Goal: Check status: Check status

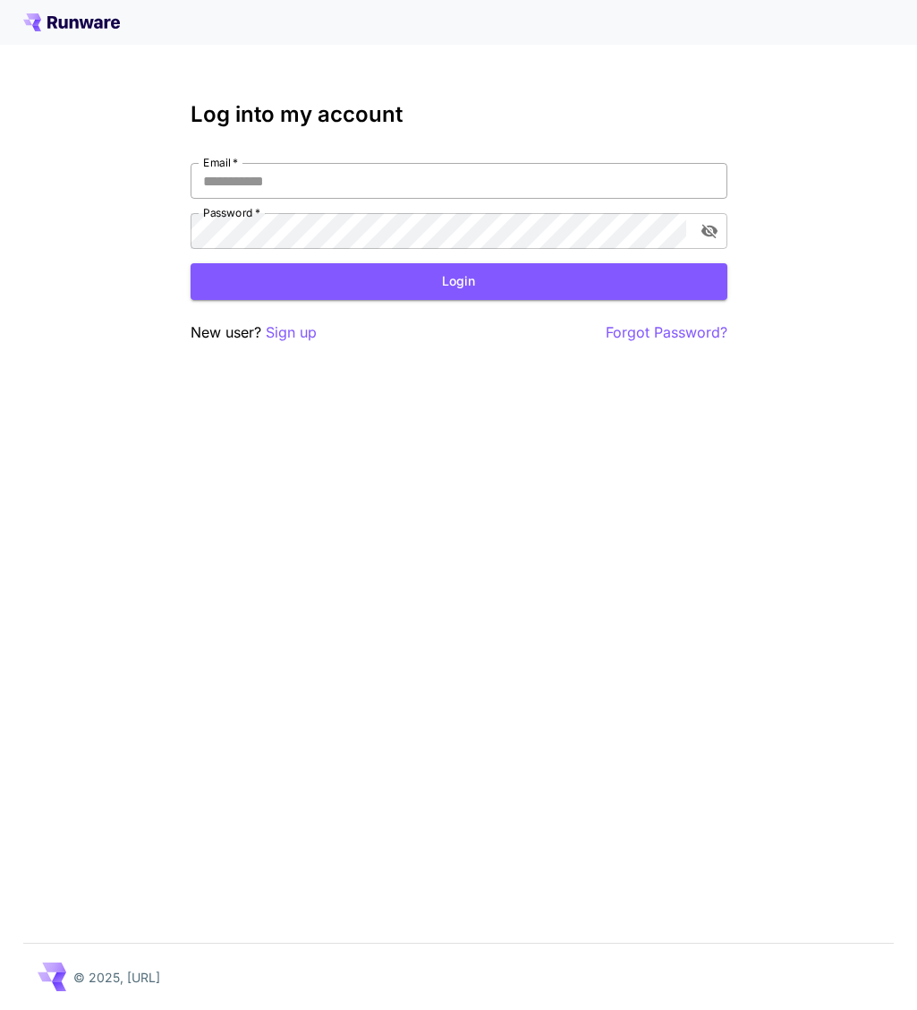
click at [333, 183] on input "Email   *" at bounding box center [459, 181] width 537 height 36
type input "**********"
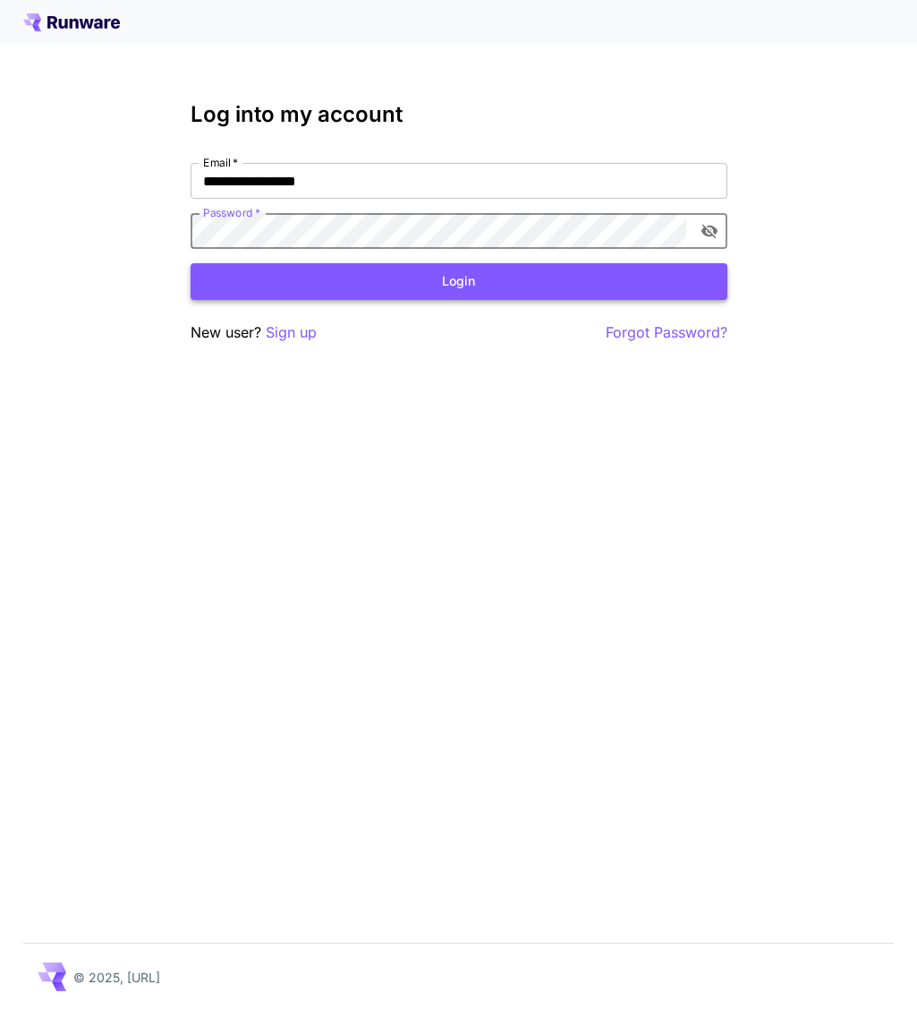
click at [338, 286] on button "Login" at bounding box center [459, 281] width 537 height 37
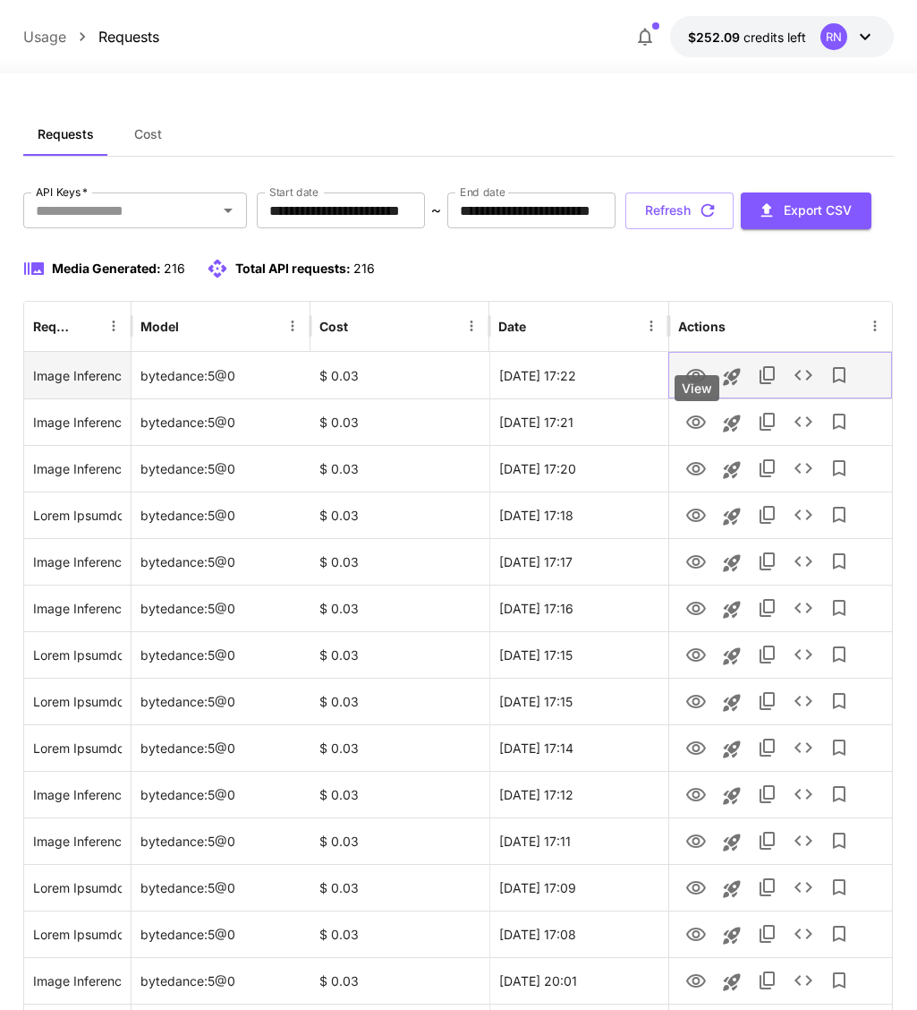
click at [698, 382] on icon "View" at bounding box center [696, 375] width 20 height 13
click at [804, 386] on icon "See details" at bounding box center [803, 374] width 21 height 21
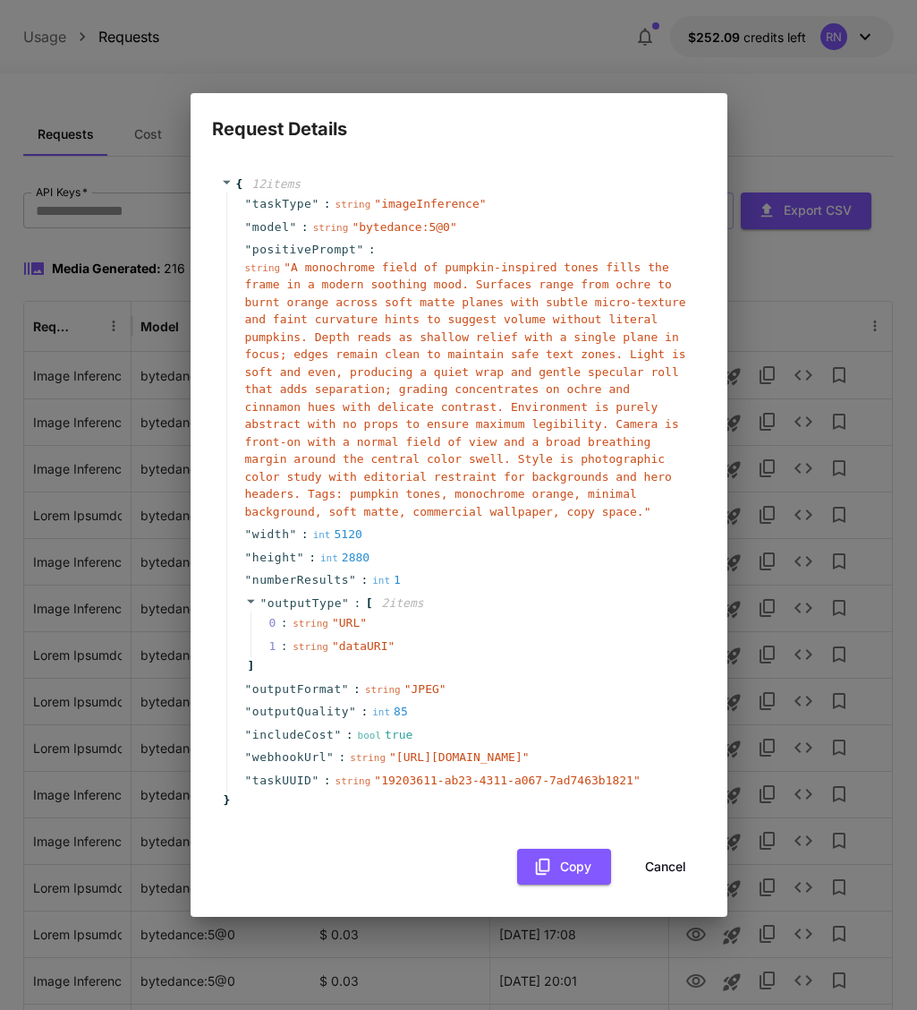
click at [669, 885] on button "Cancel" at bounding box center [666, 866] width 81 height 37
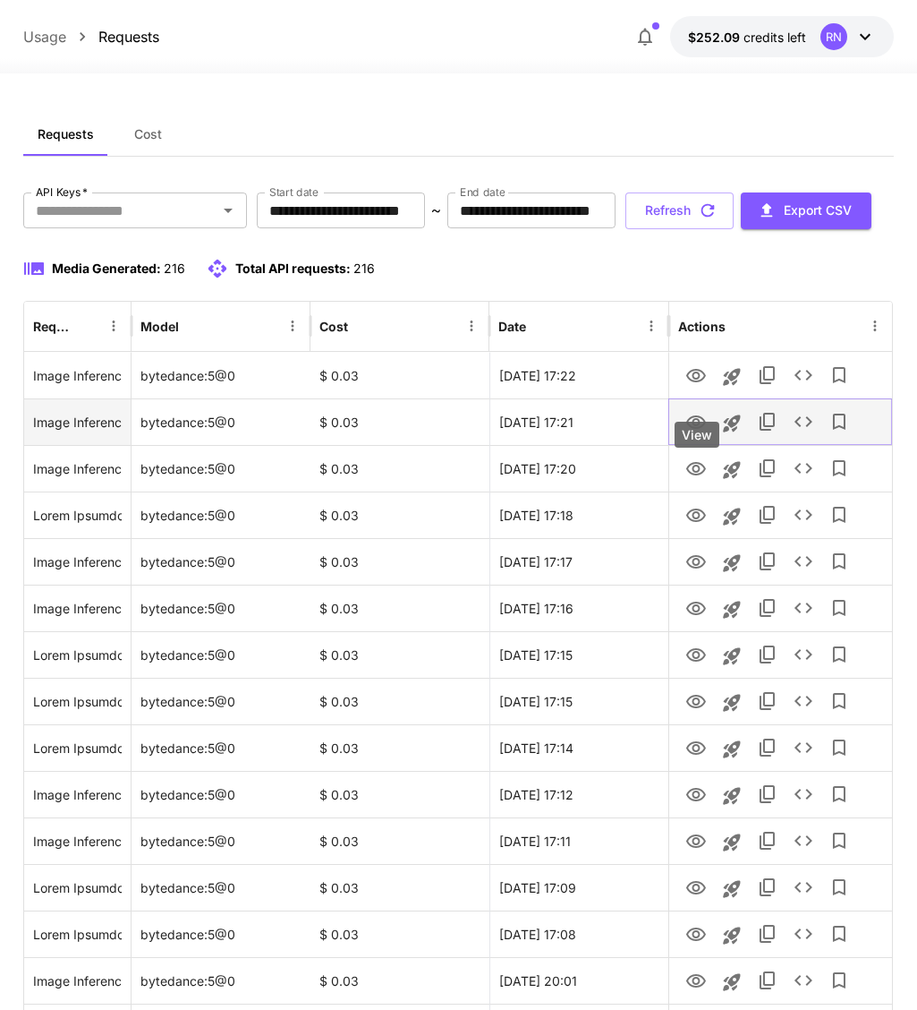
click at [697, 429] on icon "View" at bounding box center [696, 421] width 20 height 13
